Goal: Information Seeking & Learning: Stay updated

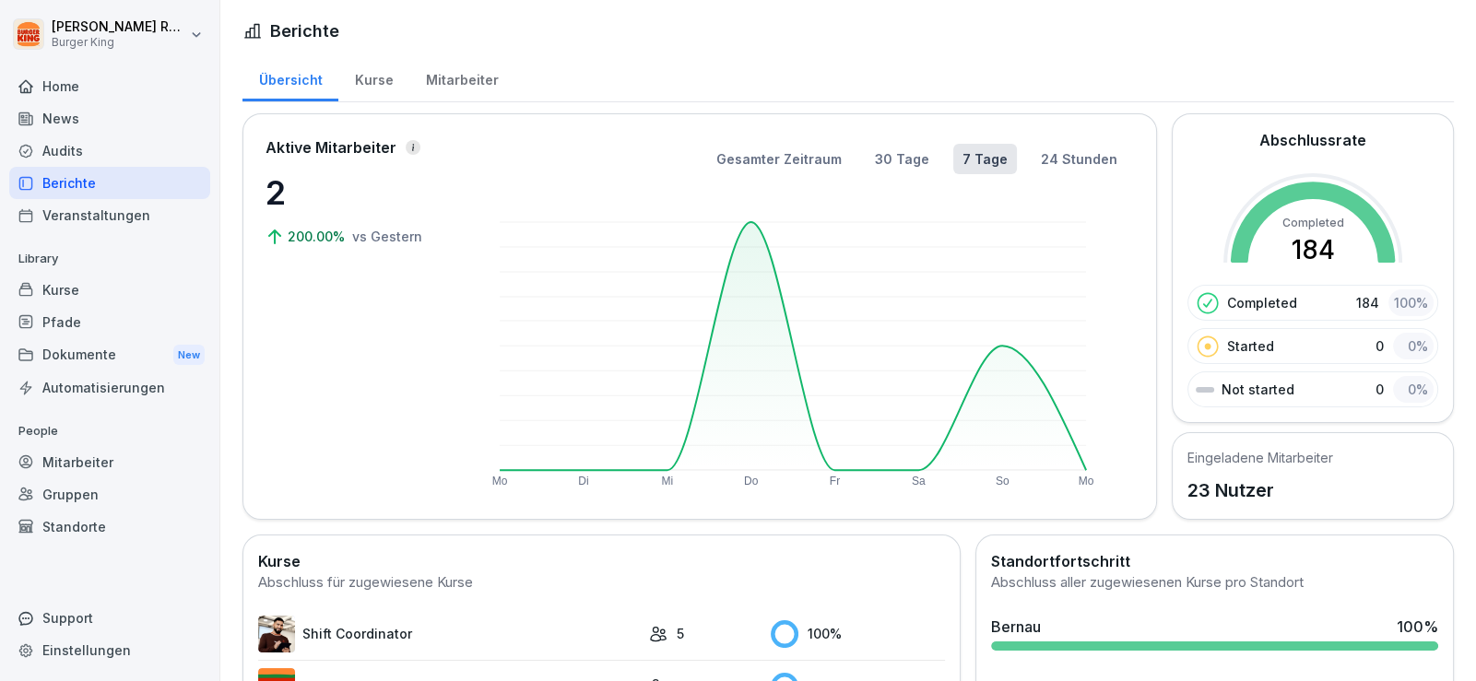
drag, startPoint x: 0, startPoint y: 0, endPoint x: 74, endPoint y: 122, distance: 142.3
click at [74, 122] on div "News" at bounding box center [109, 118] width 201 height 32
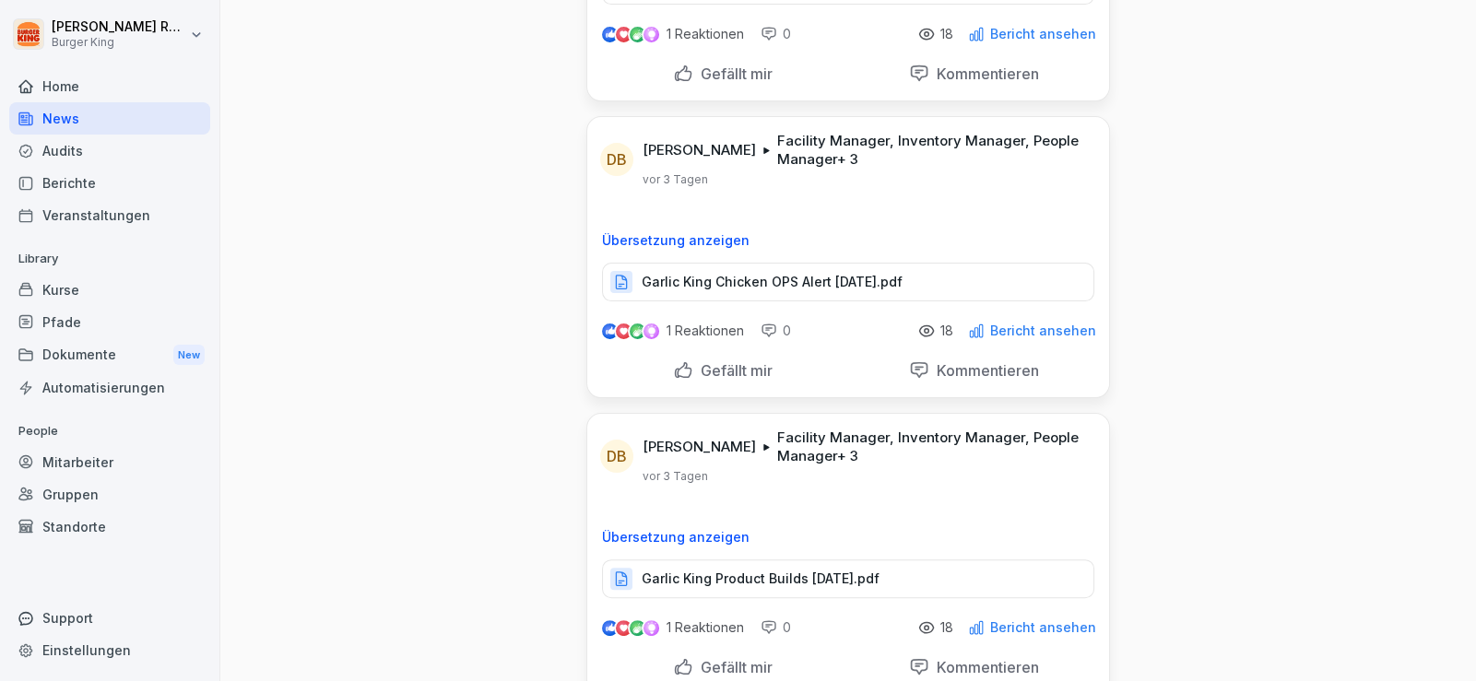
scroll to position [645, 0]
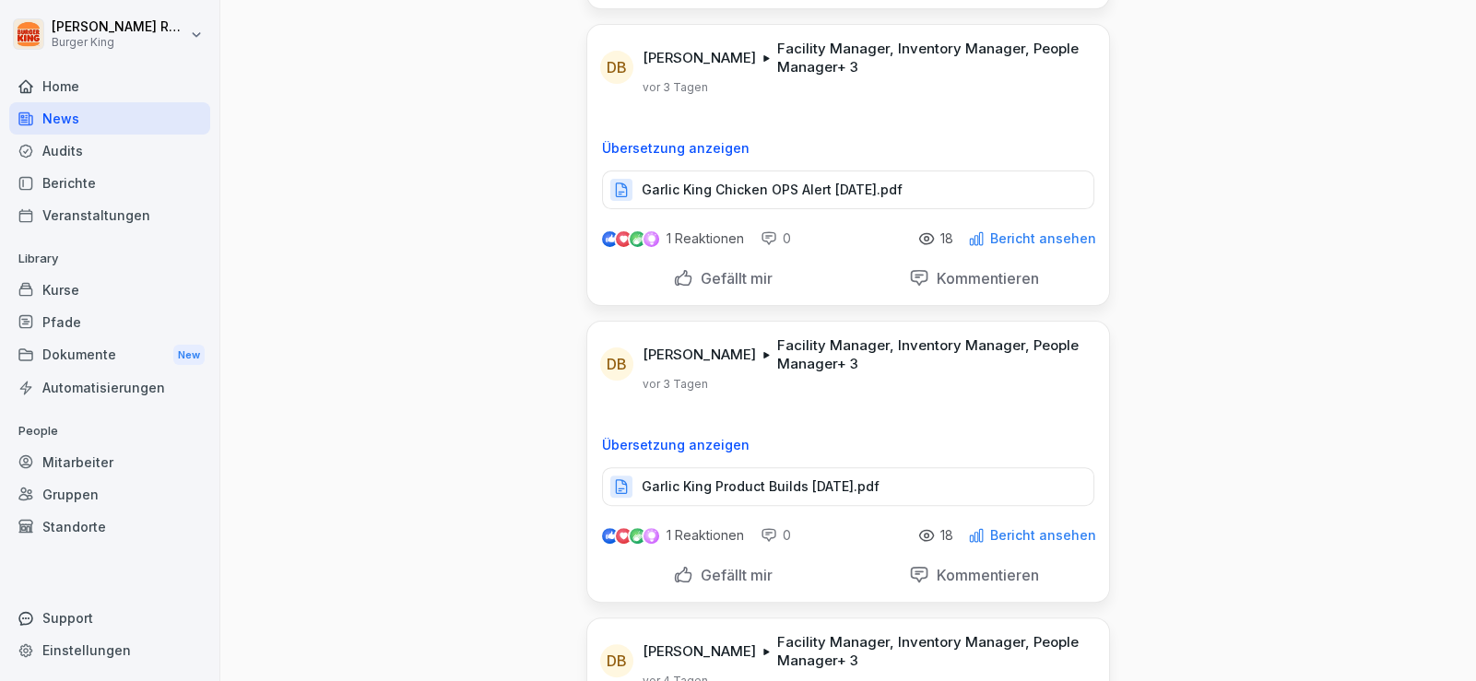
click at [779, 188] on p "Garlic King Chicken OPS Alert [DATE].pdf" at bounding box center [772, 190] width 261 height 18
click at [876, 407] on p at bounding box center [848, 417] width 492 height 20
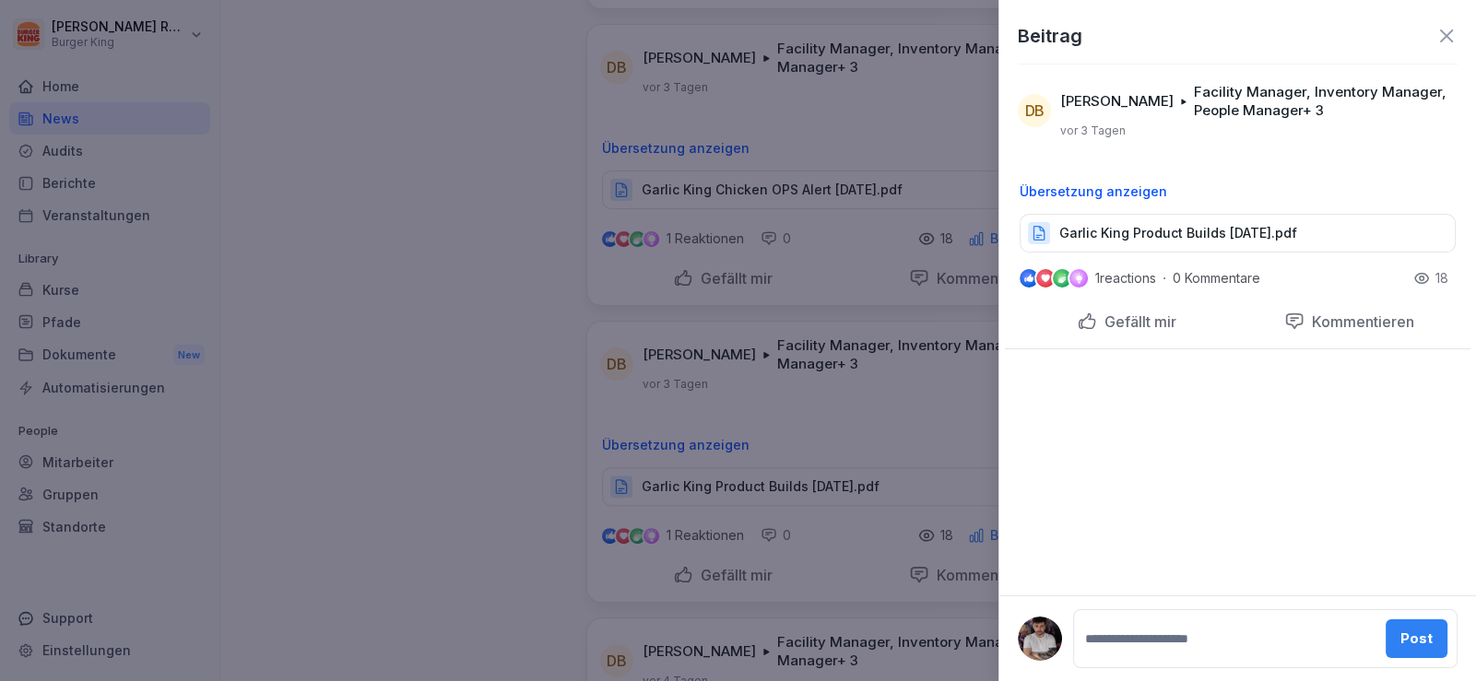
click at [872, 405] on div at bounding box center [738, 340] width 1476 height 681
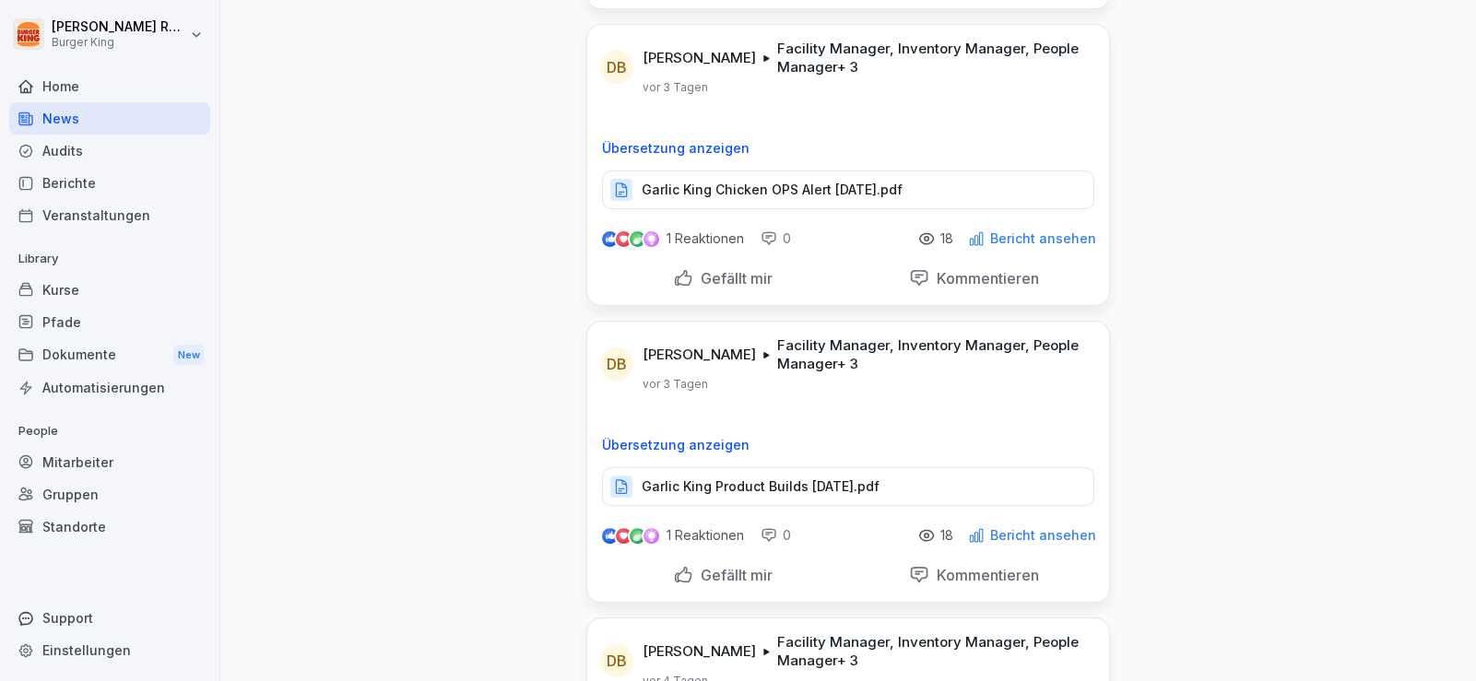
scroll to position [737, 0]
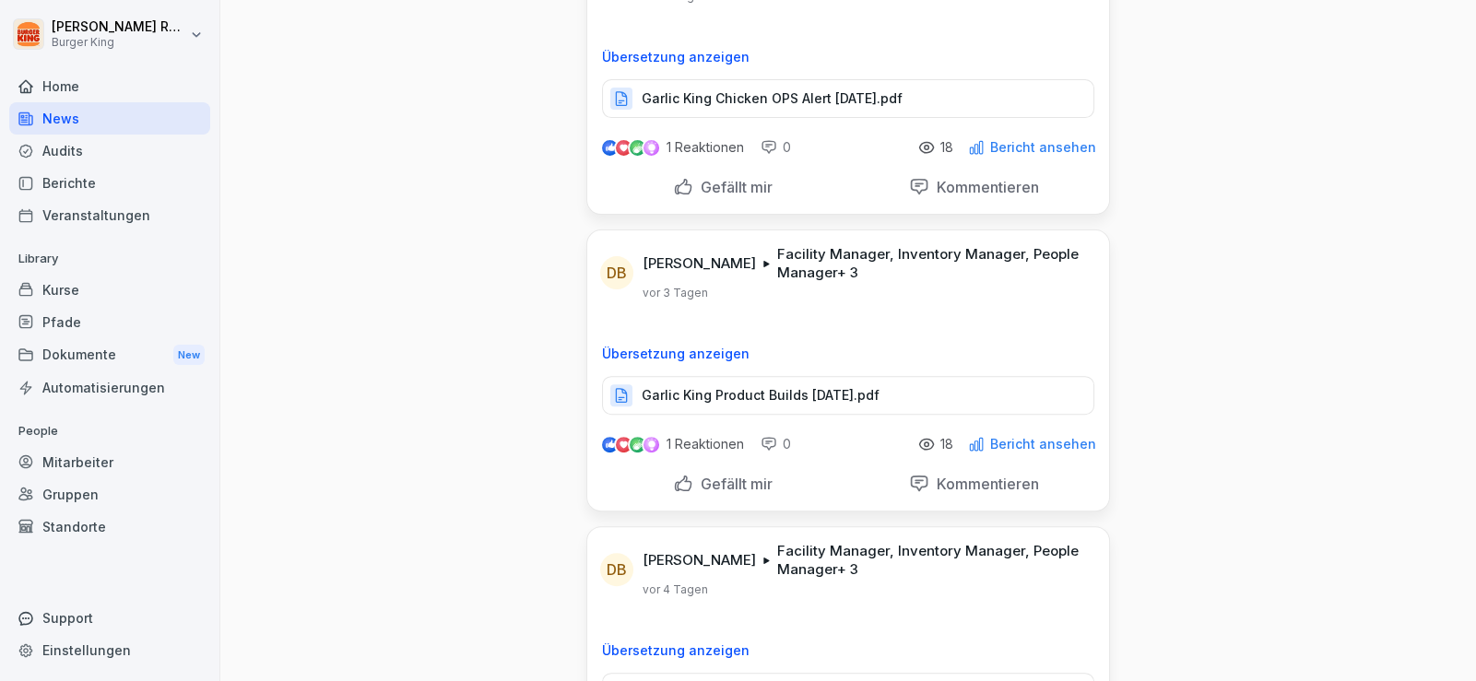
click at [849, 405] on div "Garlic King Product Builds [DATE].pdf" at bounding box center [848, 395] width 492 height 39
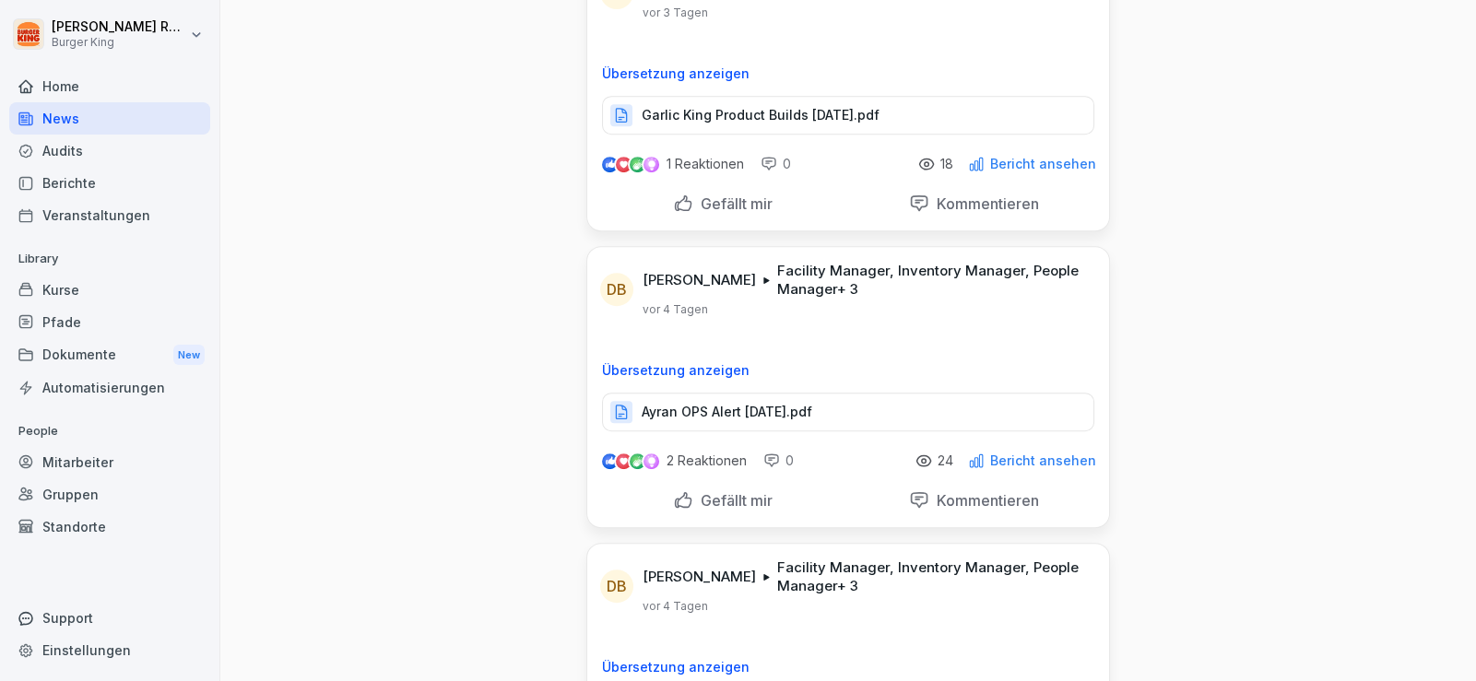
scroll to position [1106, 0]
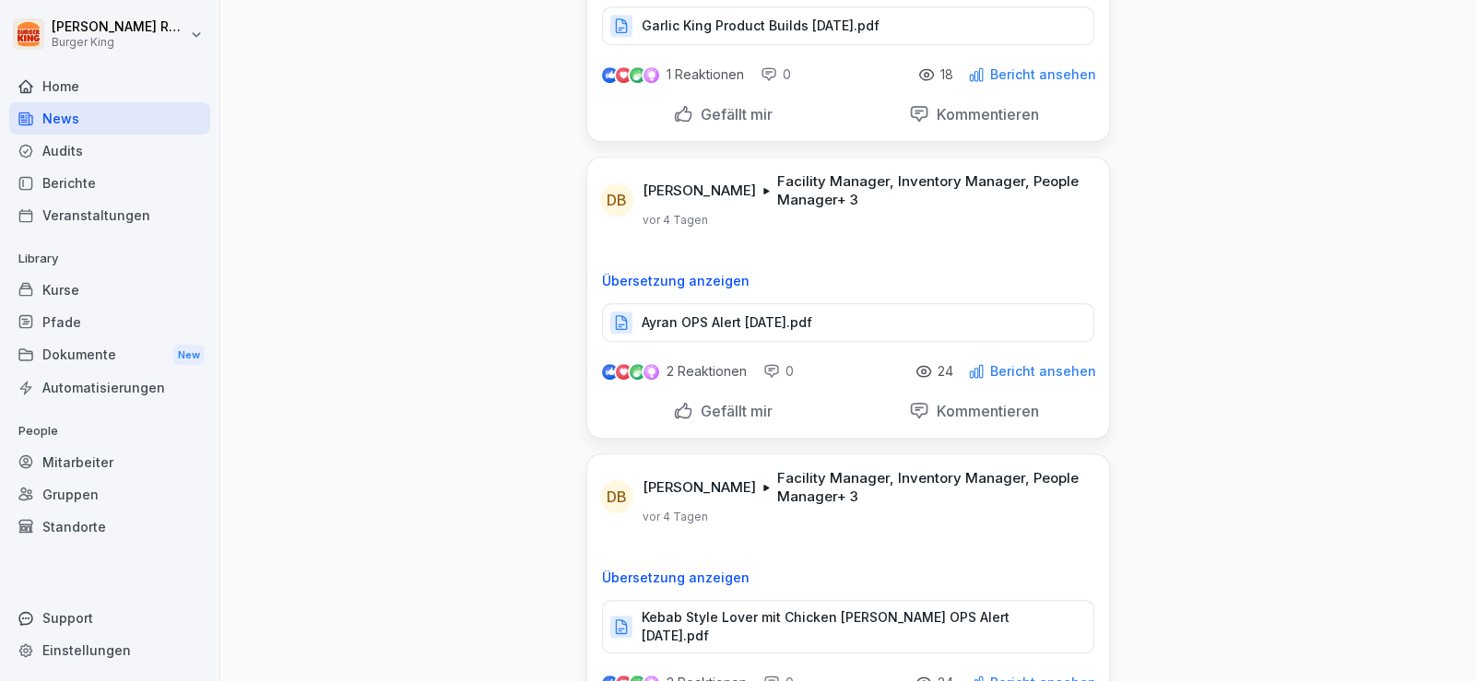
click at [466, 476] on div "News Neues Update [PERSON_NAME] [PERSON_NAME] Facility Manager, Inventory Manag…" at bounding box center [848, 438] width 1256 height 3088
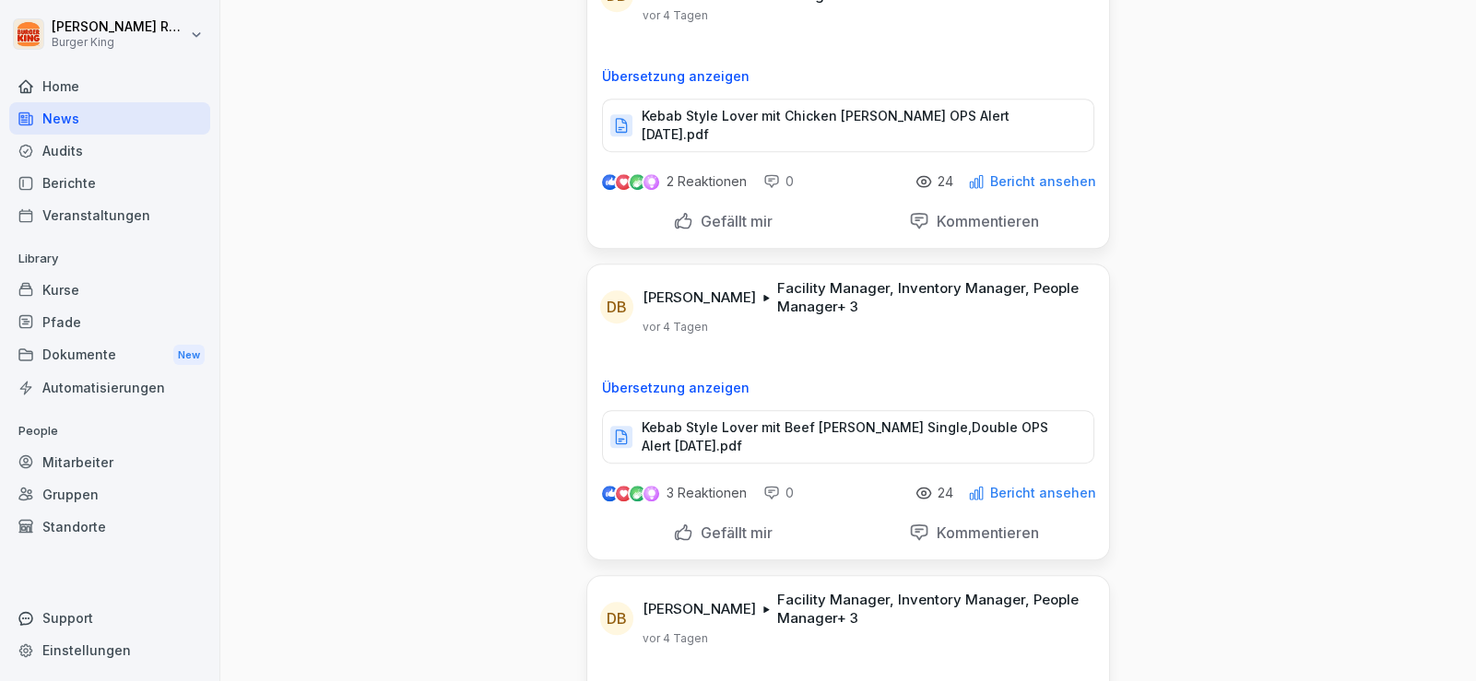
scroll to position [1566, 0]
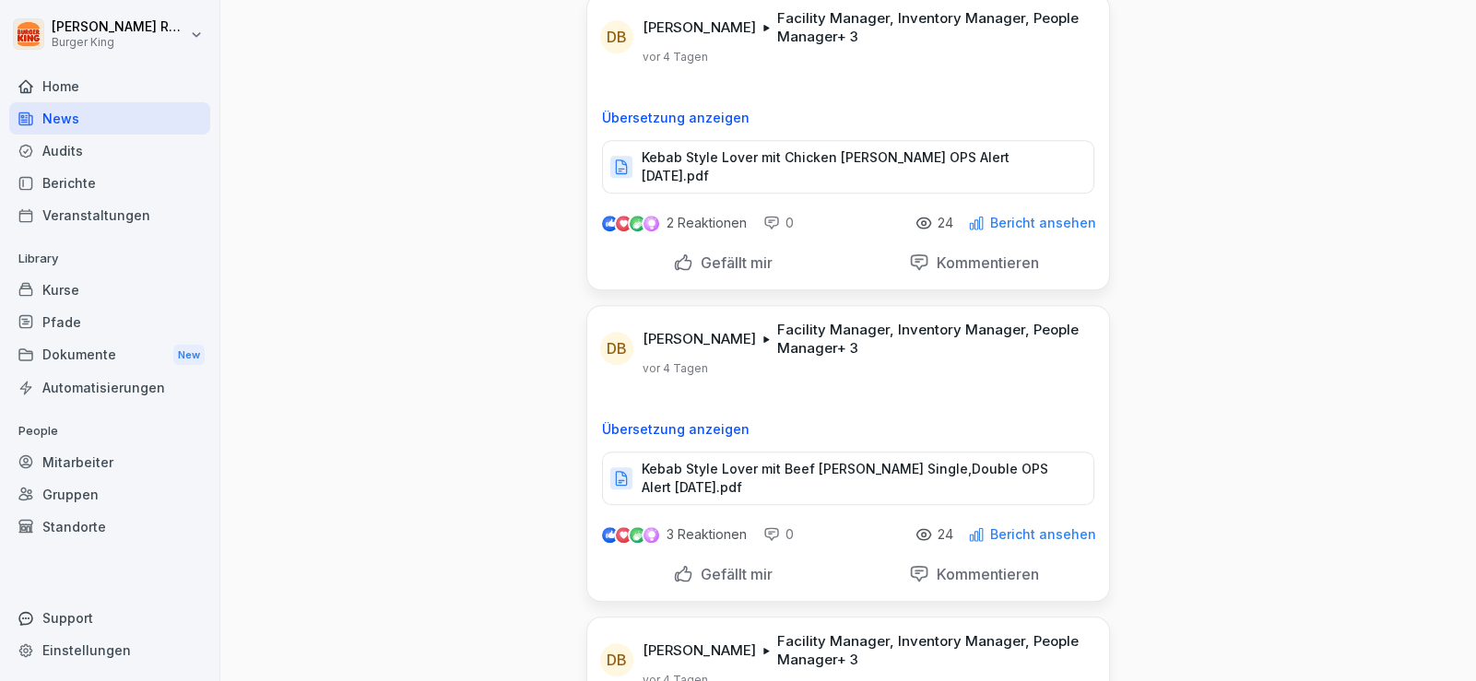
click at [101, 122] on div "News" at bounding box center [109, 118] width 201 height 32
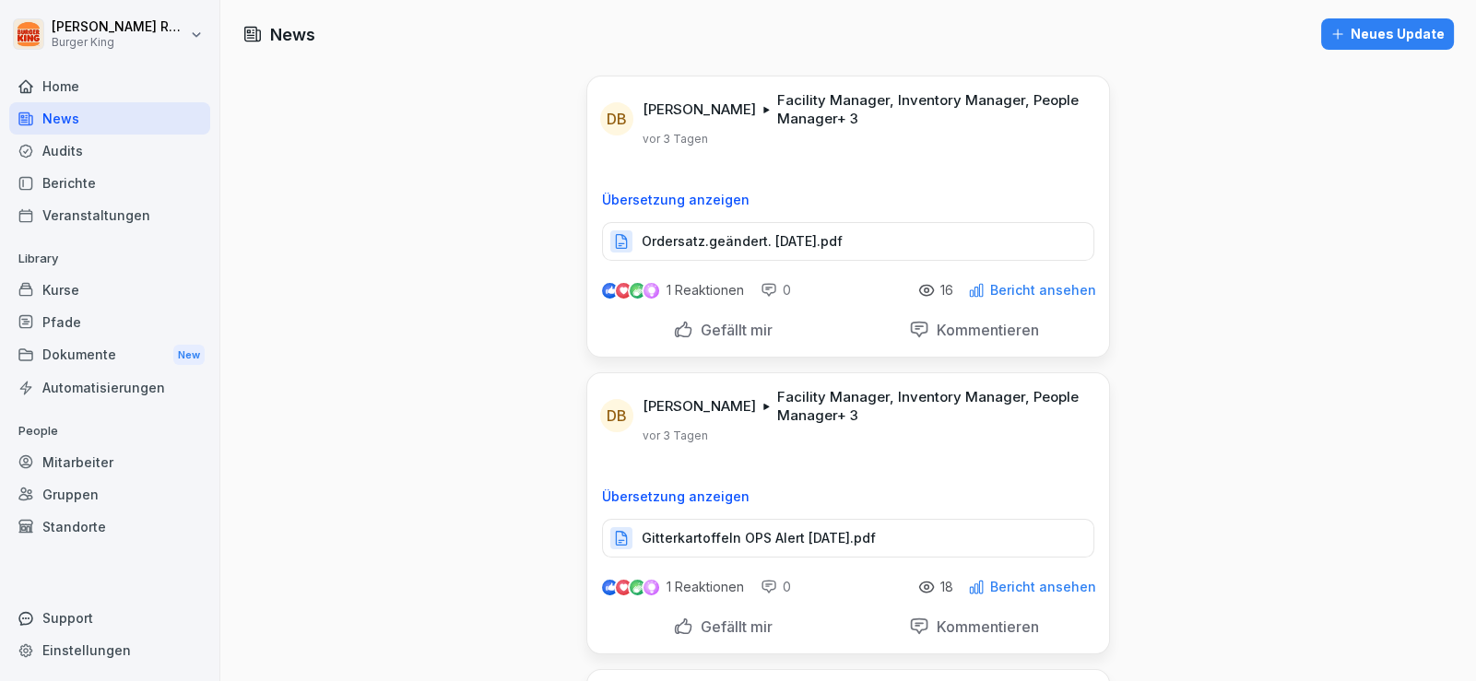
click at [77, 147] on div "Audits" at bounding box center [109, 151] width 201 height 32
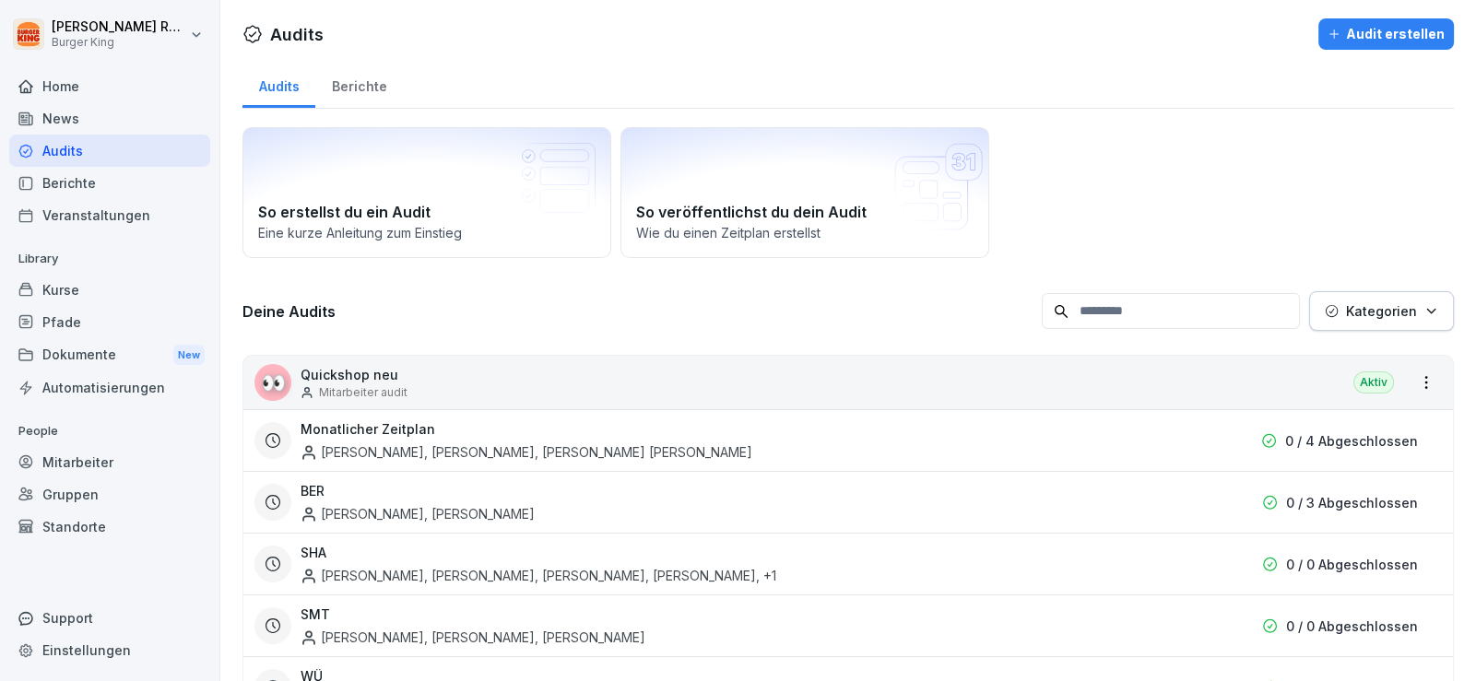
click at [83, 179] on div "Berichte" at bounding box center [109, 183] width 201 height 32
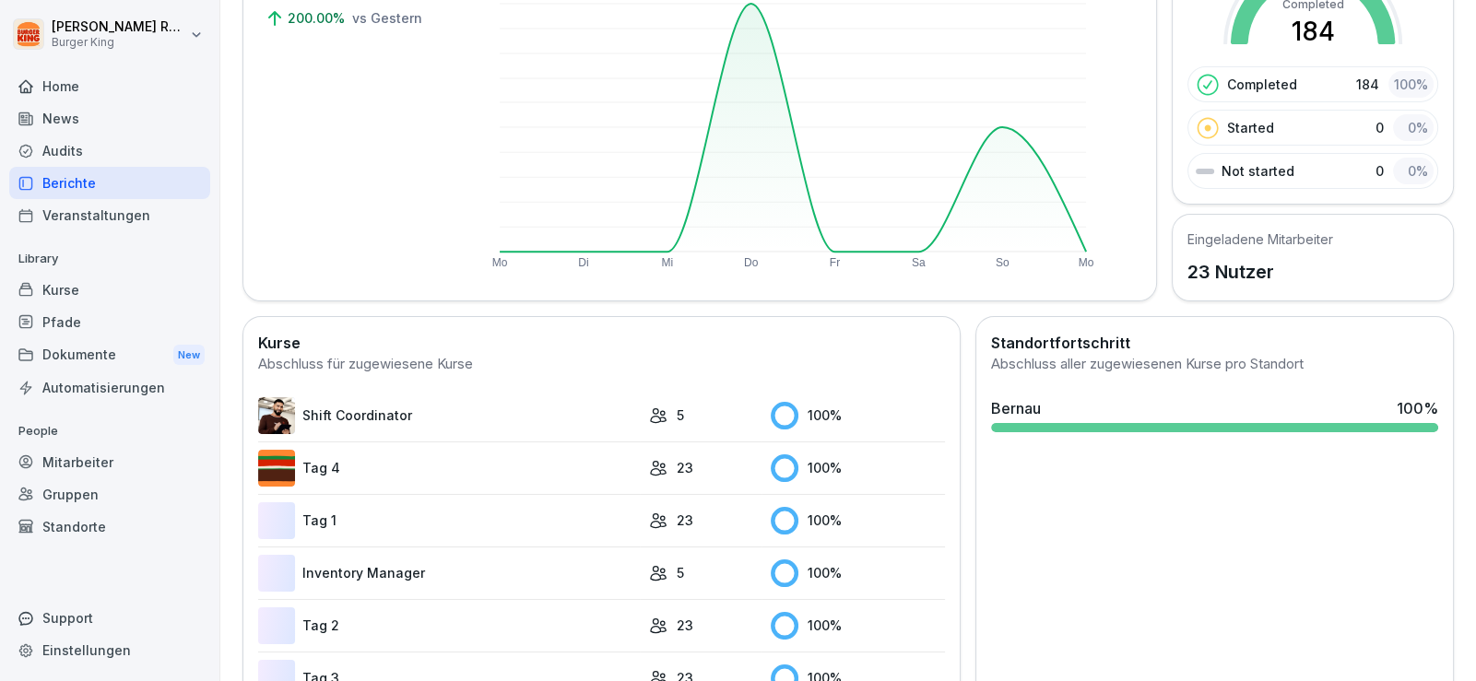
scroll to position [439, 0]
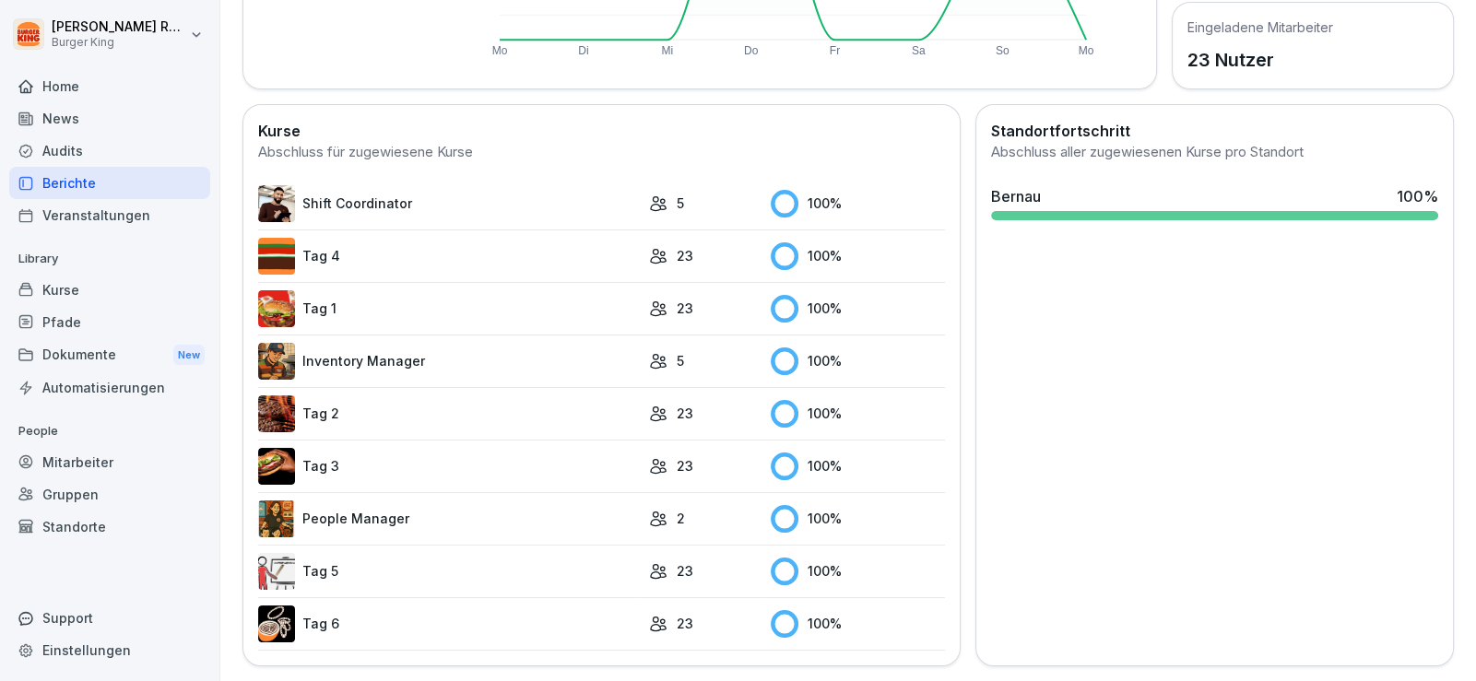
click at [1074, 498] on div "Standortfortschritt Abschluss aller zugewiesenen Kurse pro Standort [GEOGRAPHIC…" at bounding box center [1214, 385] width 478 height 562
click at [1000, 399] on div "Standortfortschritt Abschluss aller zugewiesenen Kurse pro Standort [GEOGRAPHIC…" at bounding box center [1214, 385] width 478 height 562
click at [338, 501] on link "People Manager" at bounding box center [449, 519] width 382 height 37
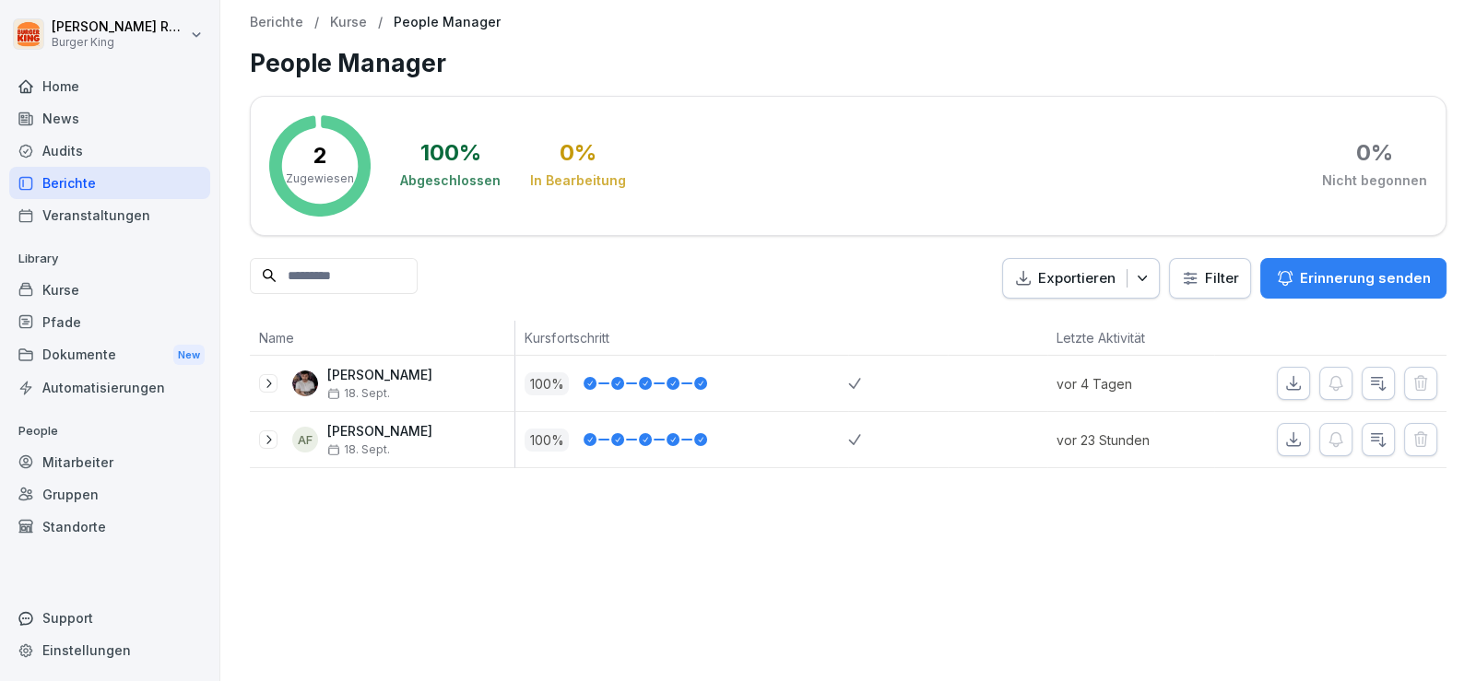
click at [317, 483] on div "Berichte / Kurse / People Manager People Manager 2 Zugewiesen 100 % Abgeschloss…" at bounding box center [848, 241] width 1256 height 483
click at [78, 82] on div "Home" at bounding box center [109, 86] width 201 height 32
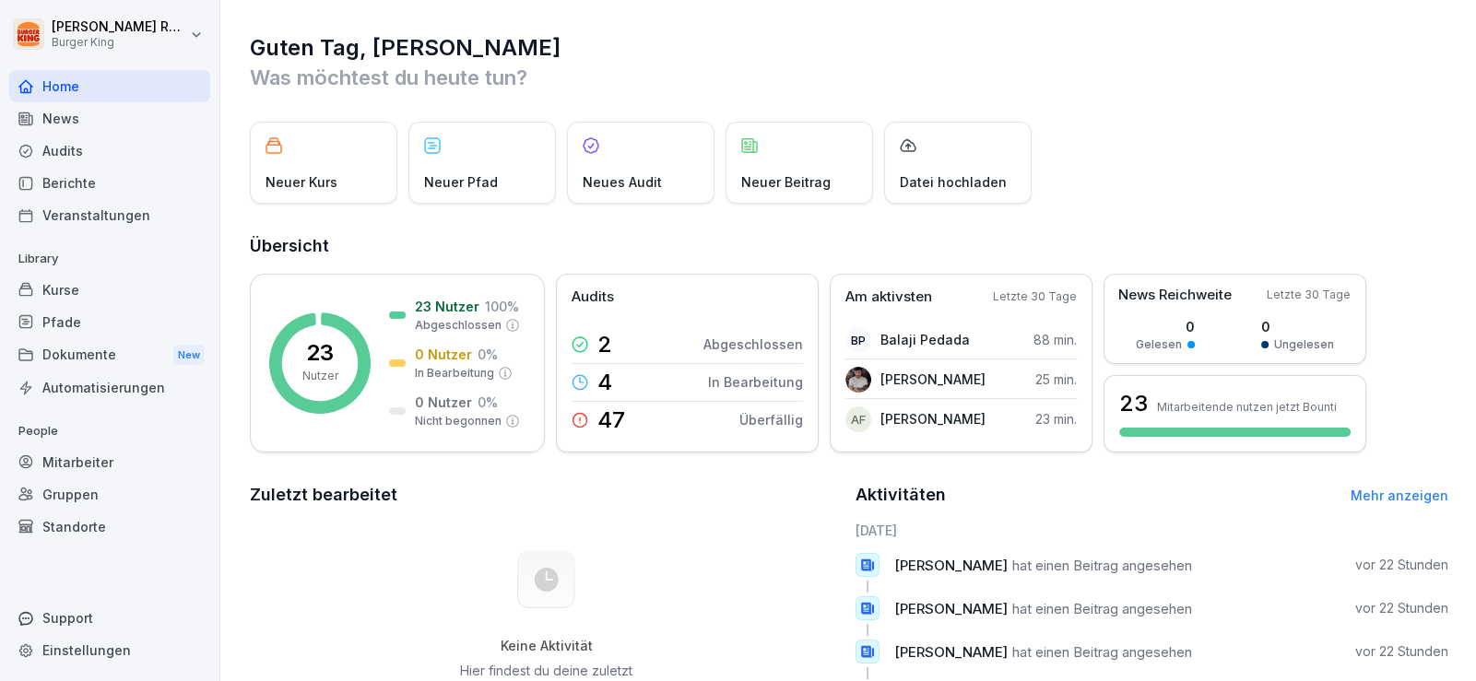
click at [0, 215] on div "[PERSON_NAME] Burger King Home News Audits Berichte Veranstaltungen Library Kur…" at bounding box center [110, 340] width 220 height 681
click at [0, 202] on div "[PERSON_NAME] Burger King Home News Audits Berichte Veranstaltungen Library Kur…" at bounding box center [110, 340] width 220 height 681
click at [82, 116] on div "News" at bounding box center [109, 118] width 201 height 32
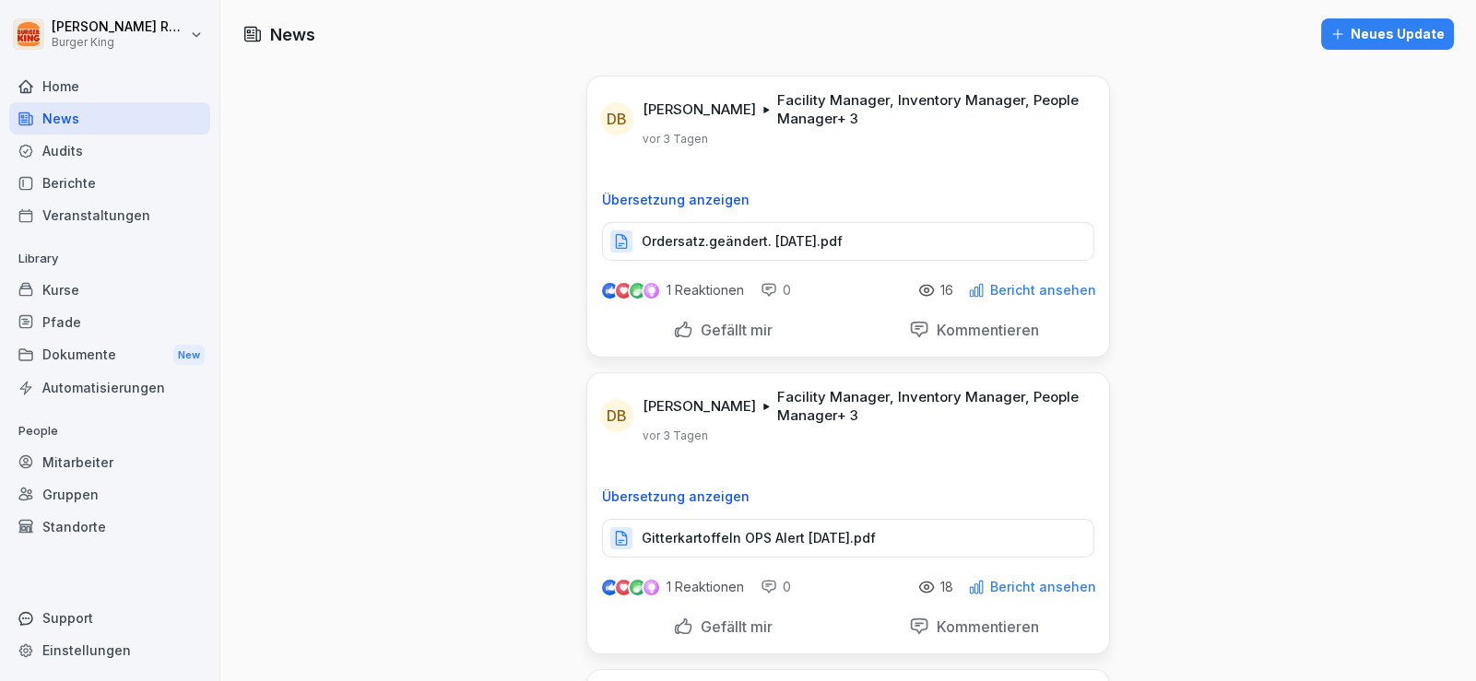
click at [86, 121] on div "News" at bounding box center [109, 118] width 201 height 32
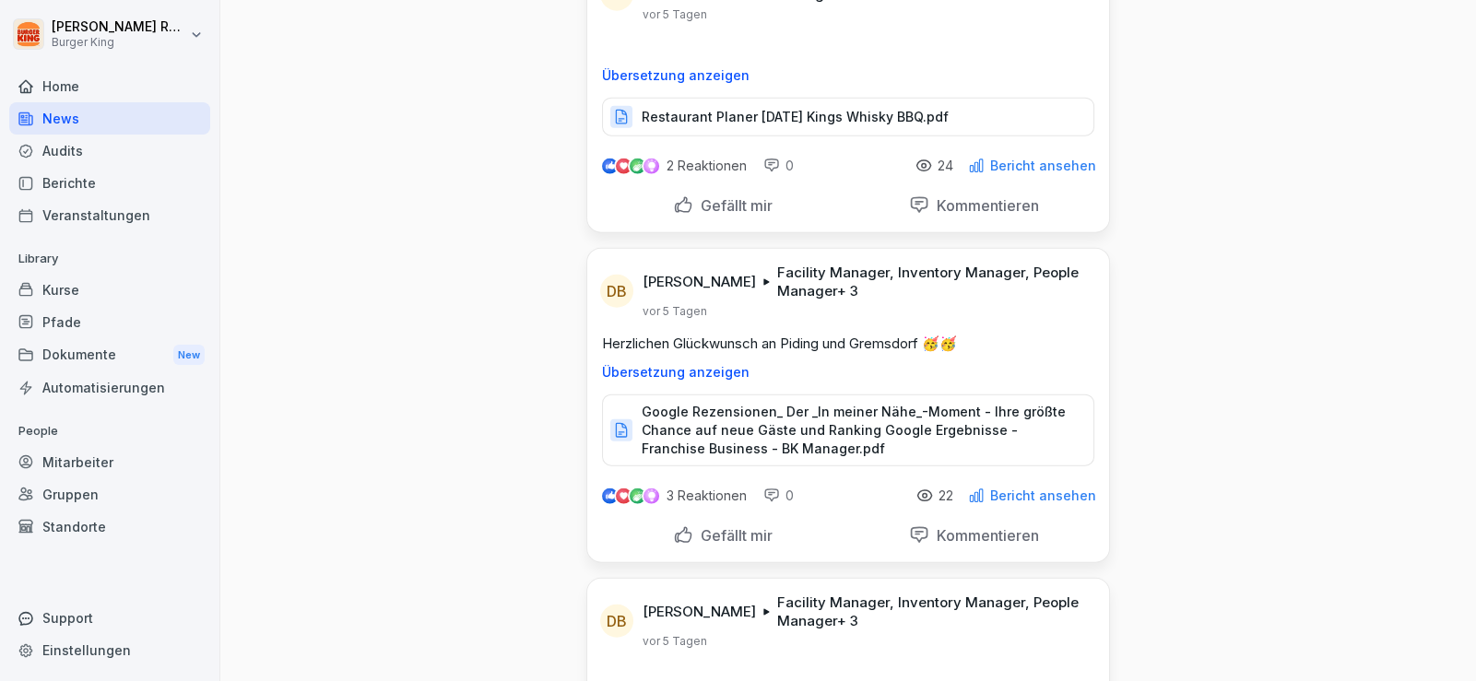
scroll to position [5623, 0]
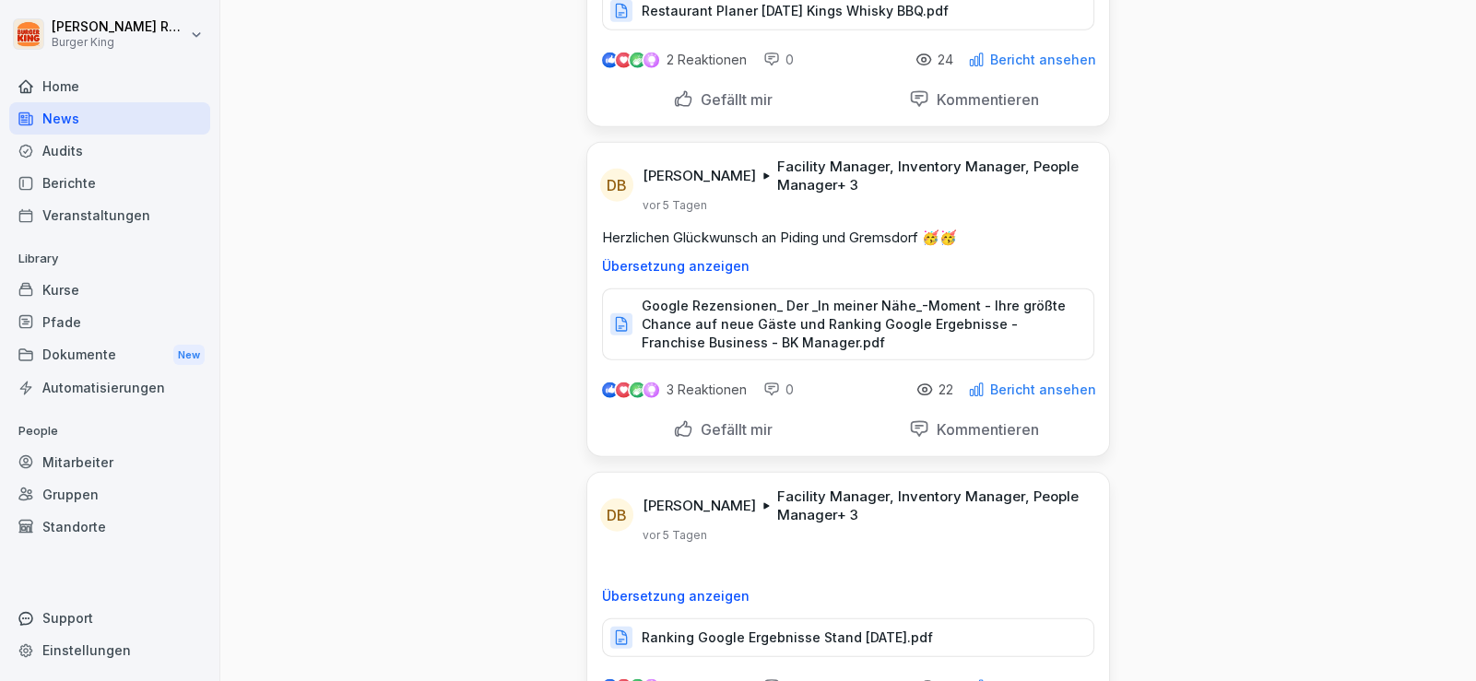
click at [774, 297] on p "Google Rezensionen_ Der _In meiner Nähe_-Moment - Ihre größte Chance auf neue G…" at bounding box center [858, 324] width 433 height 55
click at [678, 379] on div "3 Reaktionen" at bounding box center [673, 390] width 147 height 22
click at [643, 382] on img at bounding box center [651, 390] width 16 height 17
click at [702, 420] on p "Gefällt mir" at bounding box center [732, 429] width 79 height 18
click at [1015, 383] on p "Bericht ansehen" at bounding box center [1043, 390] width 106 height 15
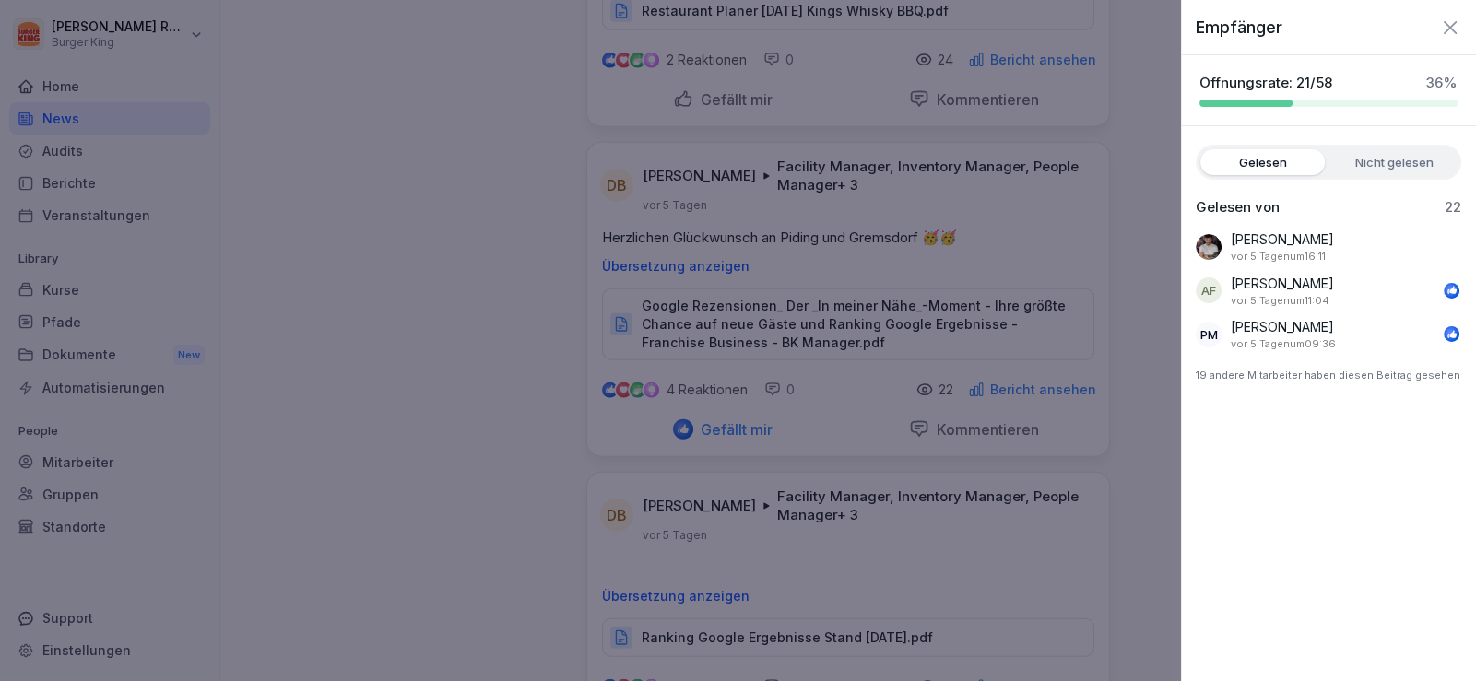
click at [308, 336] on div at bounding box center [738, 340] width 1476 height 681
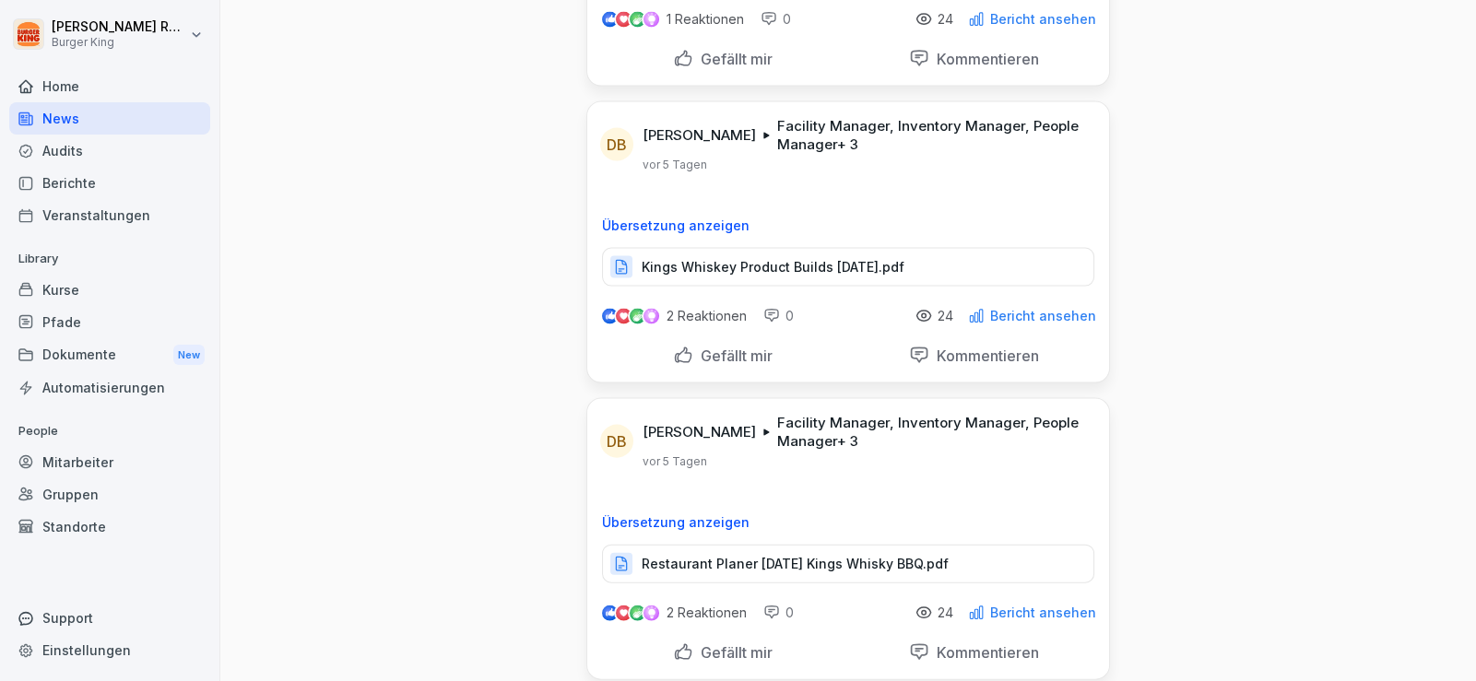
scroll to position [5058, 0]
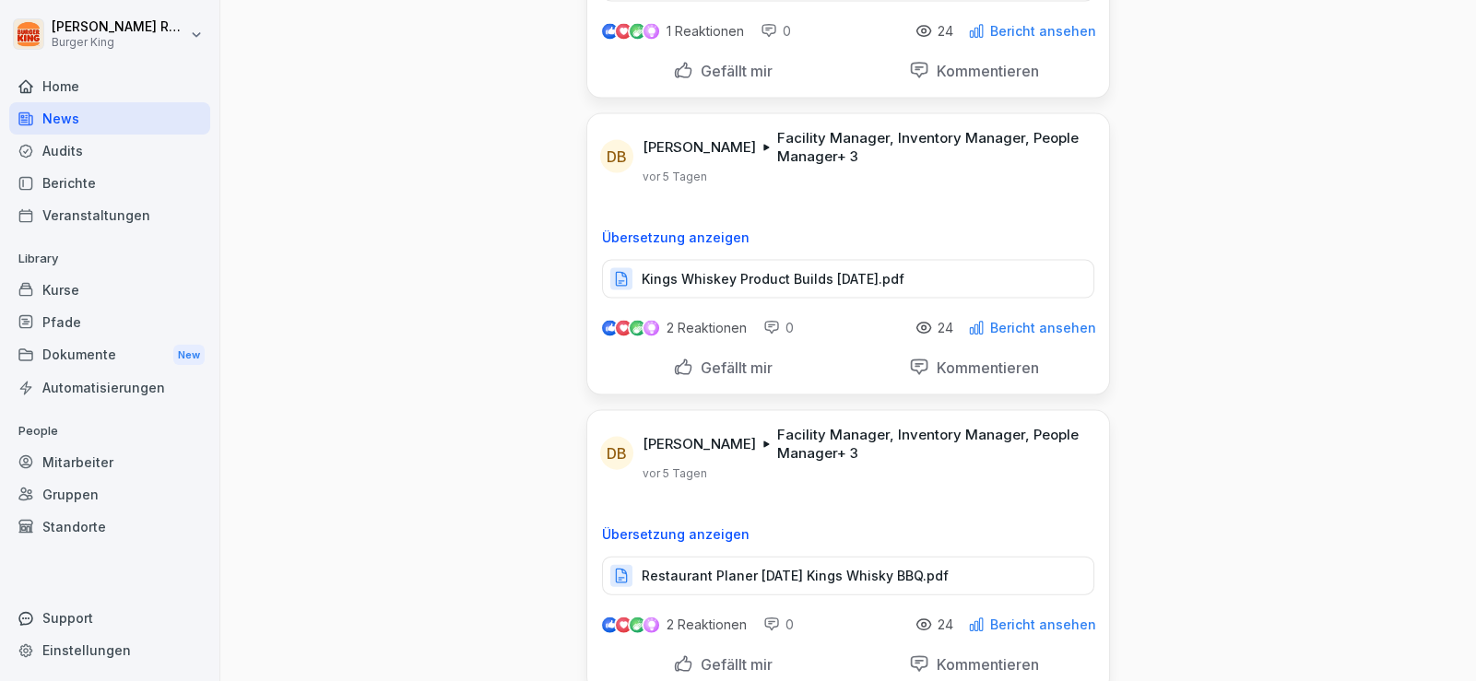
click at [721, 567] on p "Restaurant Planer [DATE] Kings Whisky BBQ.pdf" at bounding box center [795, 576] width 307 height 18
click at [65, 119] on div "News" at bounding box center [109, 118] width 201 height 32
